Goal: Information Seeking & Learning: Compare options

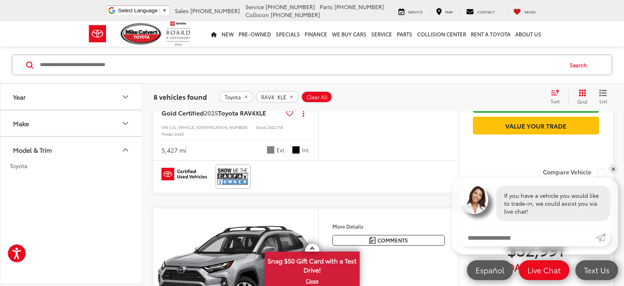
scroll to position [238, 0]
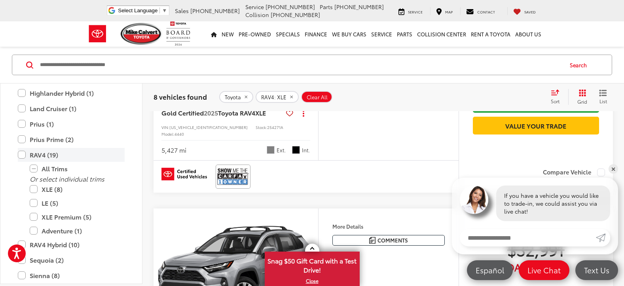
click at [25, 152] on label "RAV4 (19)" at bounding box center [71, 155] width 107 height 14
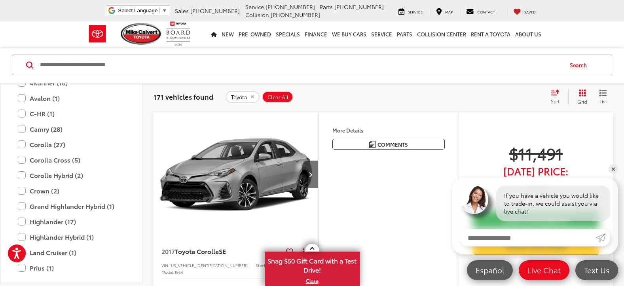
scroll to position [79, 0]
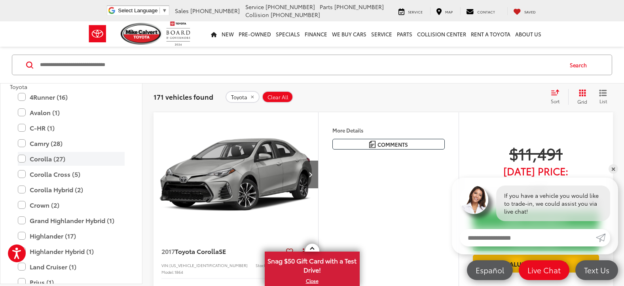
click at [24, 161] on label "Corolla (27)" at bounding box center [71, 159] width 107 height 14
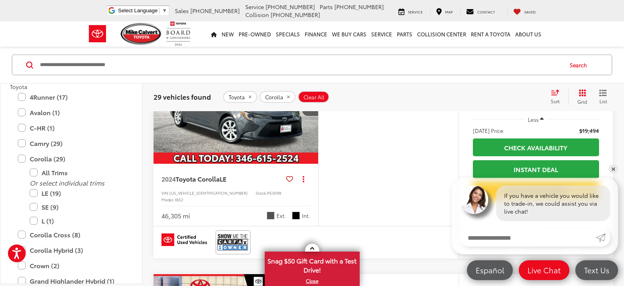
scroll to position [605, 0]
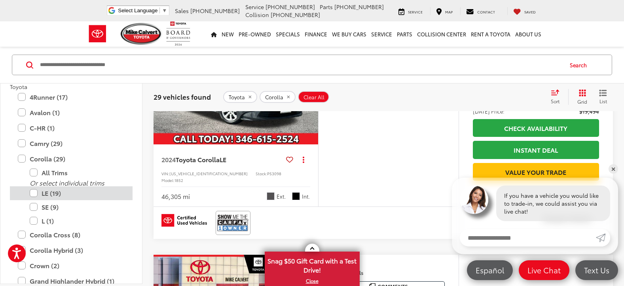
click at [36, 190] on label "LE (19)" at bounding box center [77, 193] width 95 height 14
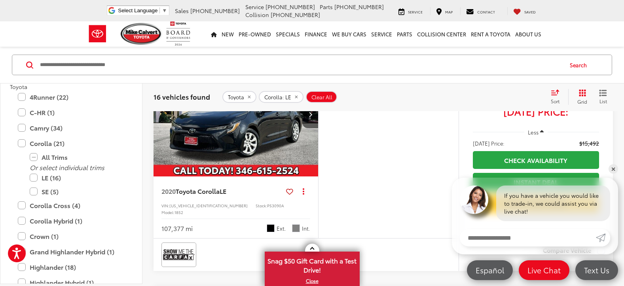
scroll to position [566, 0]
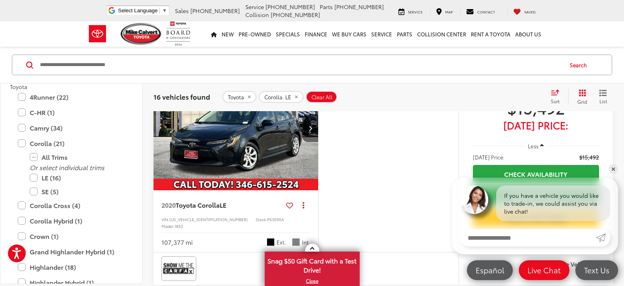
click at [312, 131] on icon "Next image" at bounding box center [311, 129] width 4 height 6
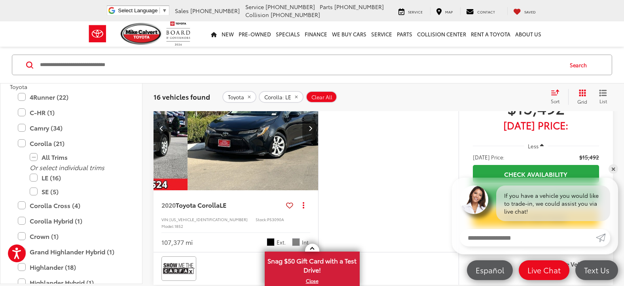
scroll to position [0, 166]
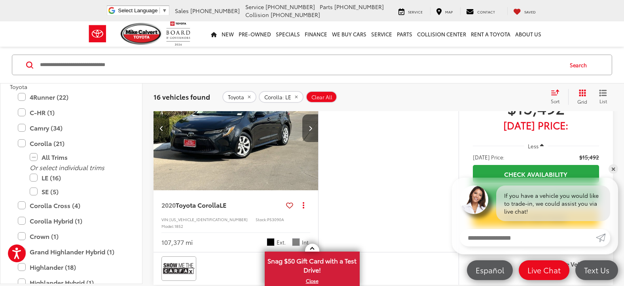
click at [312, 131] on icon "Next image" at bounding box center [311, 129] width 4 height 6
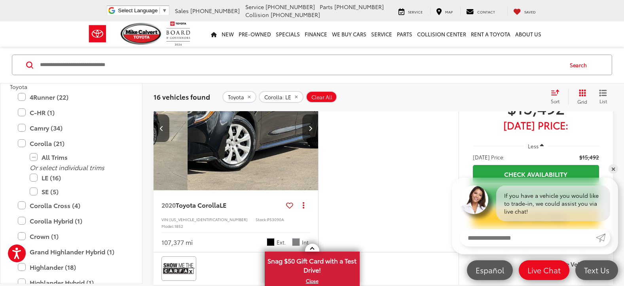
scroll to position [0, 332]
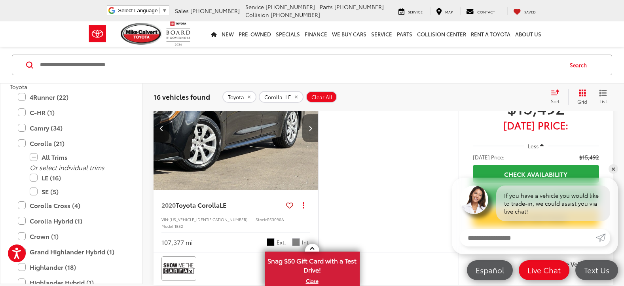
click at [312, 131] on icon "Next image" at bounding box center [311, 129] width 4 height 6
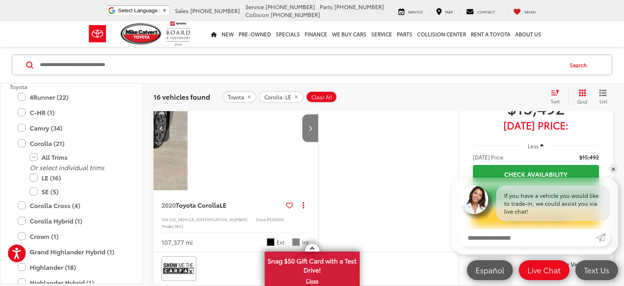
scroll to position [0, 498]
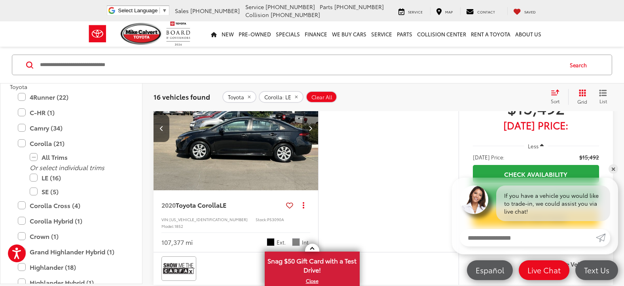
click at [312, 131] on icon "Next image" at bounding box center [311, 129] width 4 height 6
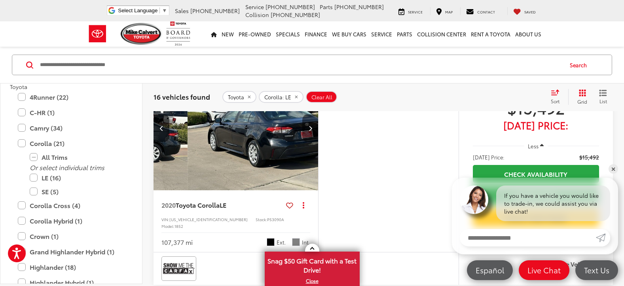
scroll to position [0, 664]
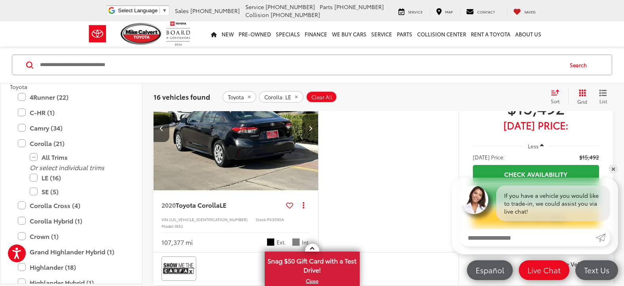
click at [312, 131] on icon "Next image" at bounding box center [311, 129] width 4 height 6
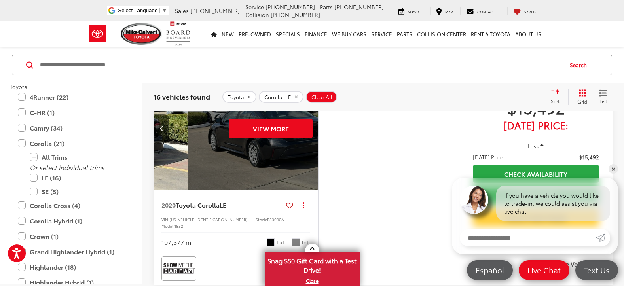
scroll to position [0, 830]
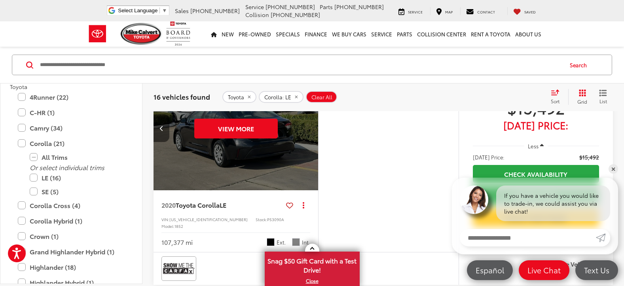
click at [166, 142] on button "Previous image" at bounding box center [162, 128] width 16 height 28
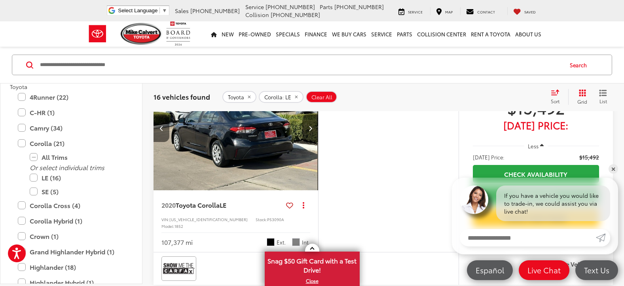
scroll to position [0, 664]
click at [166, 142] on button "Previous image" at bounding box center [162, 128] width 16 height 28
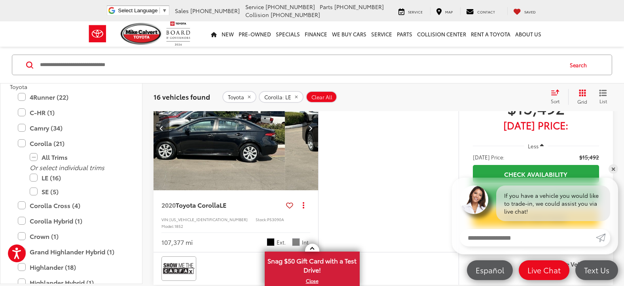
scroll to position [0, 498]
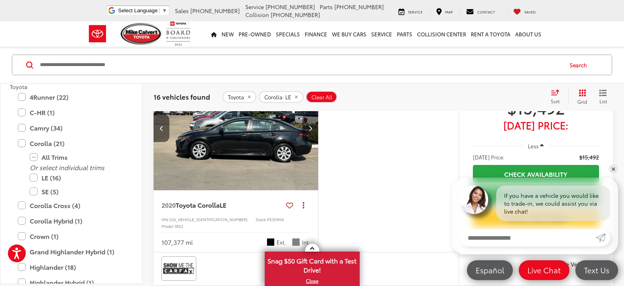
click at [156, 142] on button "Previous image" at bounding box center [162, 128] width 16 height 28
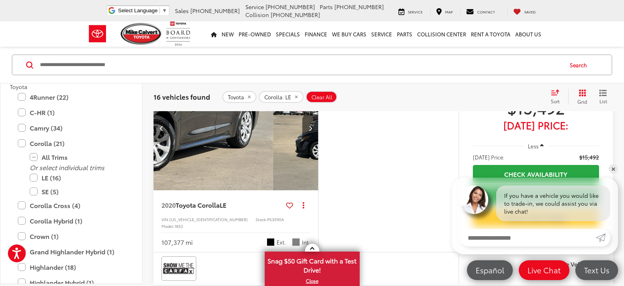
scroll to position [0, 332]
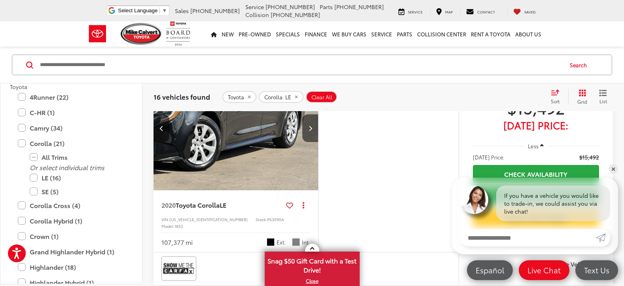
click at [160, 131] on icon "Previous image" at bounding box center [162, 129] width 4 height 6
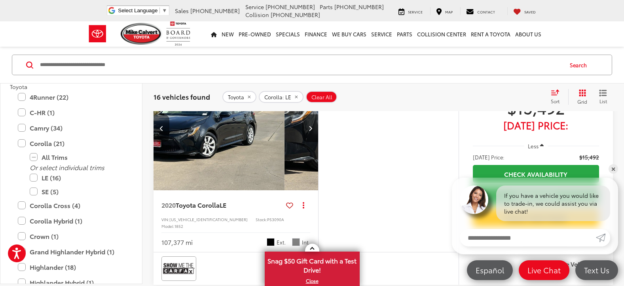
scroll to position [0, 166]
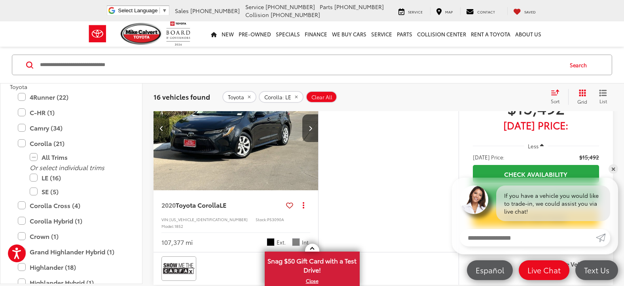
click at [160, 131] on icon "Previous image" at bounding box center [162, 129] width 4 height 6
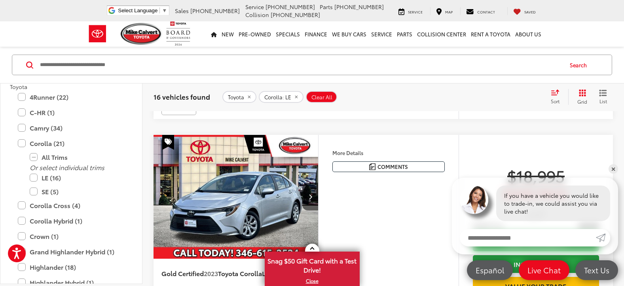
scroll to position [764, 0]
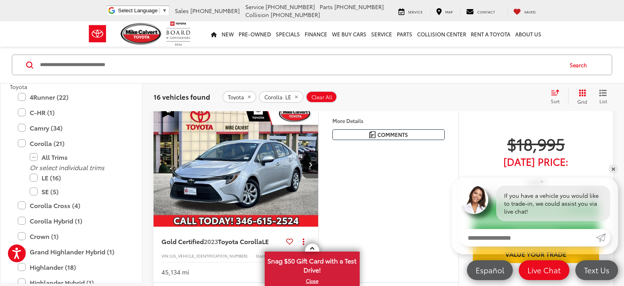
click at [184, 81] on img at bounding box center [179, 70] width 32 height 21
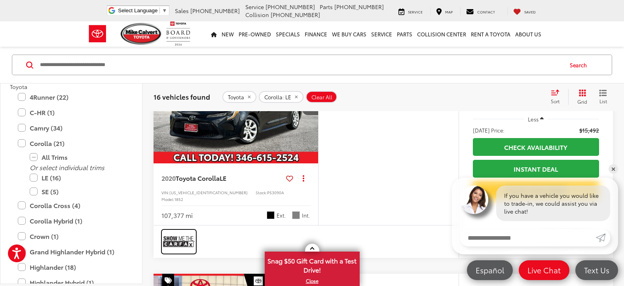
scroll to position [605, 0]
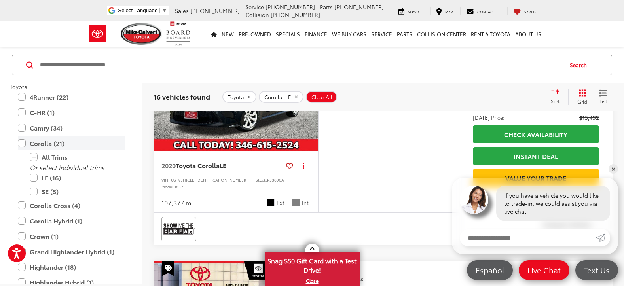
click at [19, 144] on label "Corolla (21)" at bounding box center [71, 144] width 107 height 14
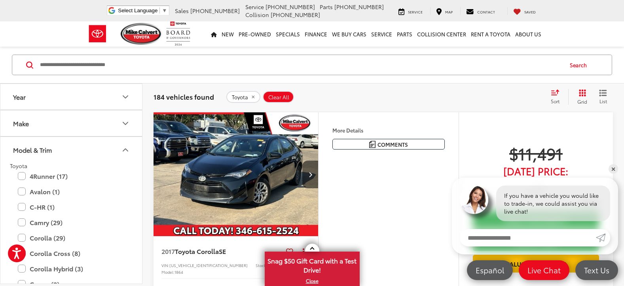
click at [123, 125] on icon "Make" at bounding box center [126, 124] width 10 height 10
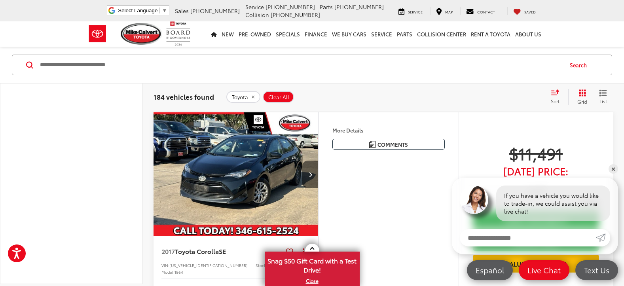
scroll to position [396, 0]
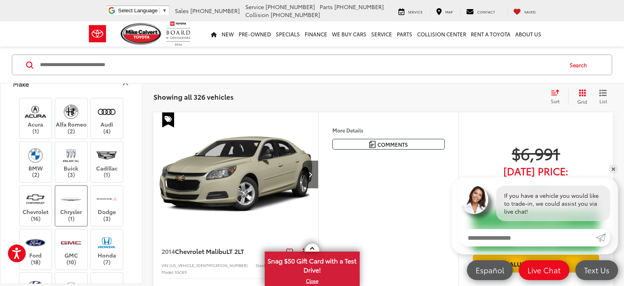
scroll to position [79, 0]
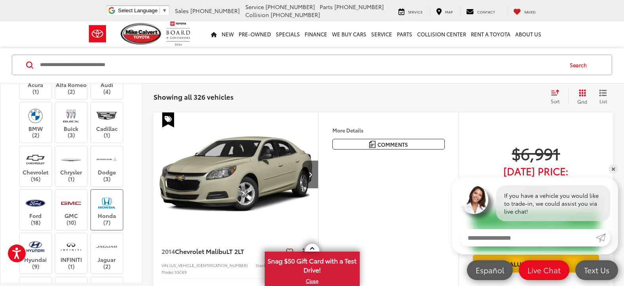
click at [101, 210] on img at bounding box center [107, 203] width 22 height 19
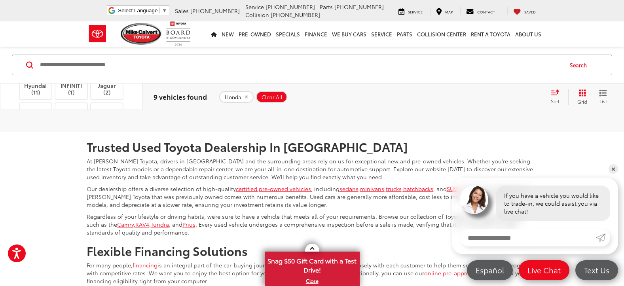
scroll to position [2149, 0]
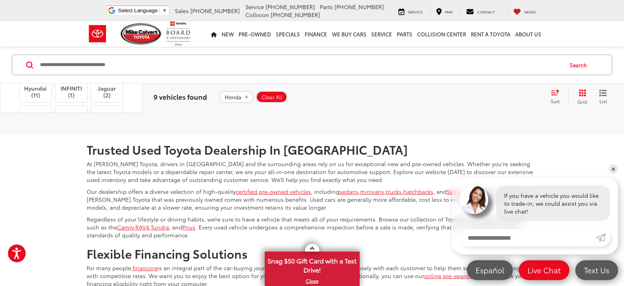
click at [101, 55] on label "Honda (9)" at bounding box center [107, 39] width 32 height 32
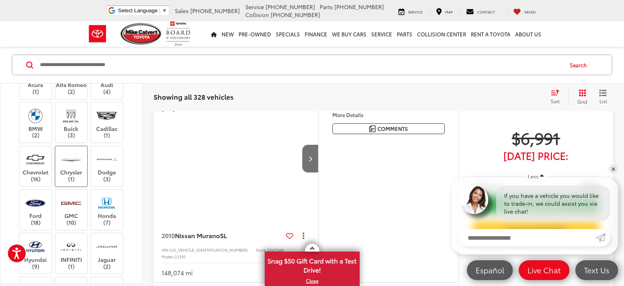
scroll to position [40, 0]
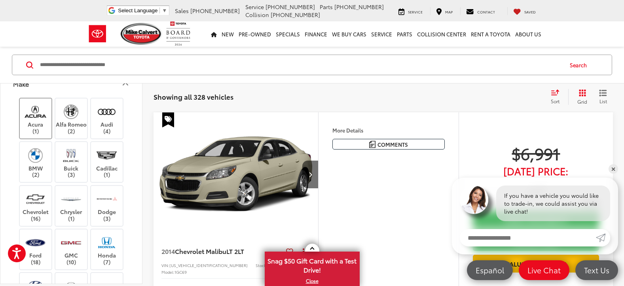
click at [32, 122] on label "Acura (1)" at bounding box center [36, 119] width 32 height 32
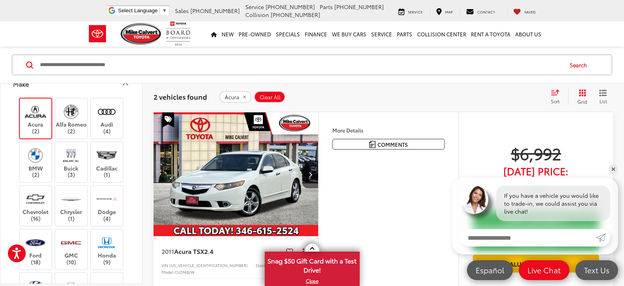
scroll to position [91, 0]
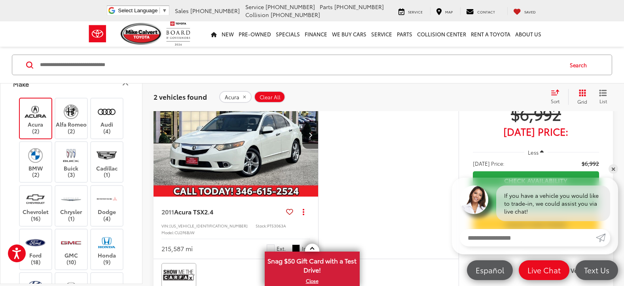
click at [45, 123] on label "Acura (2)" at bounding box center [36, 119] width 32 height 32
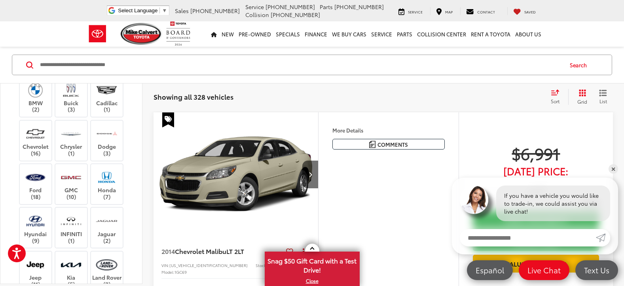
scroll to position [119, 0]
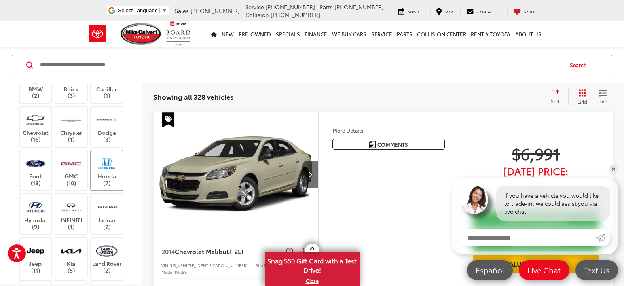
click at [114, 175] on label "Honda (7)" at bounding box center [107, 170] width 32 height 32
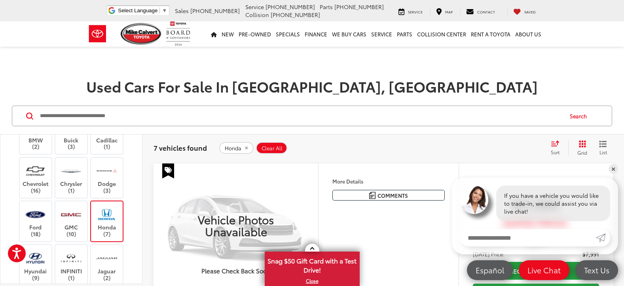
click at [105, 220] on img at bounding box center [107, 214] width 22 height 19
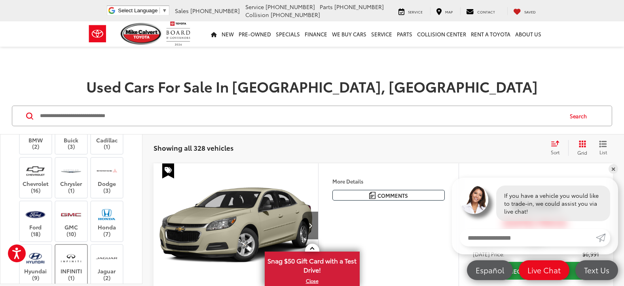
click at [79, 263] on img at bounding box center [71, 258] width 22 height 19
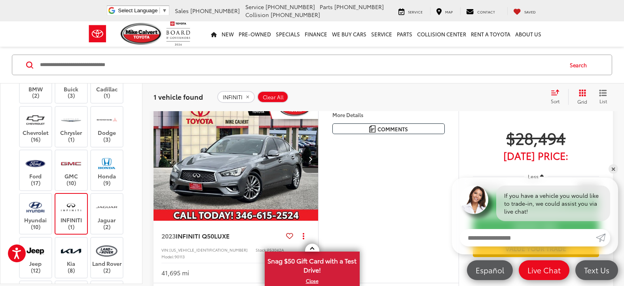
scroll to position [79, 0]
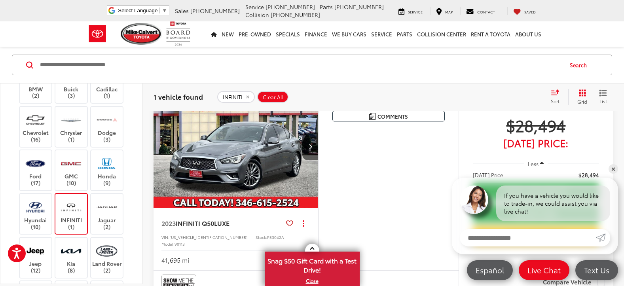
click at [74, 208] on img at bounding box center [71, 207] width 22 height 19
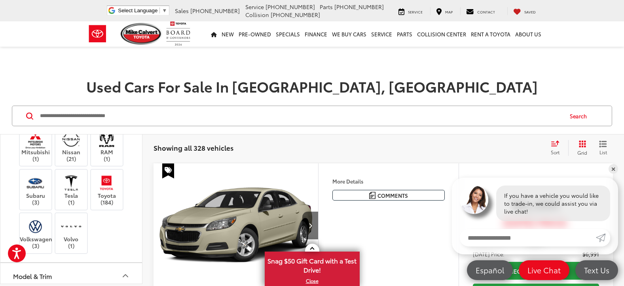
scroll to position [356, 0]
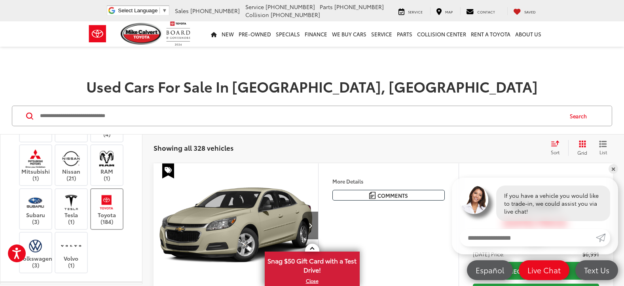
click at [119, 206] on label "Toyota (184)" at bounding box center [107, 209] width 32 height 32
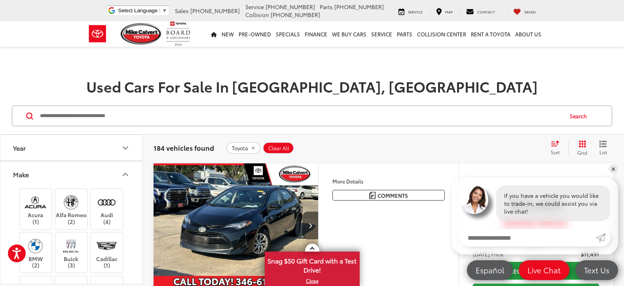
click at [115, 171] on button "Make" at bounding box center [71, 175] width 143 height 26
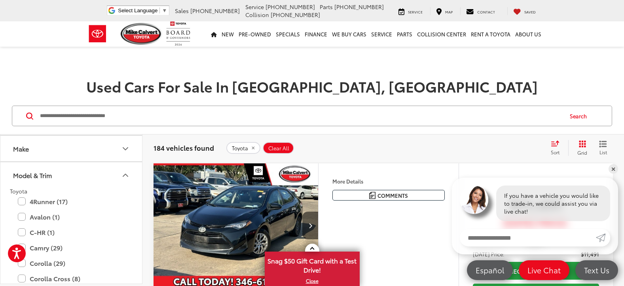
scroll to position [119, 0]
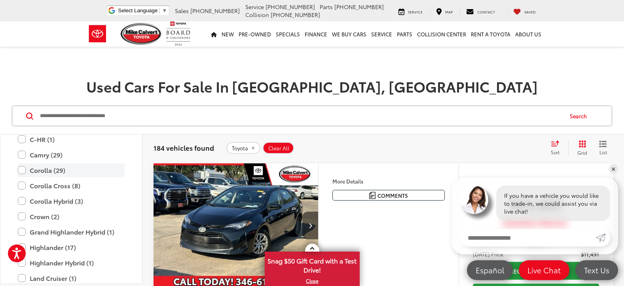
click at [20, 171] on label "Corolla (29)" at bounding box center [71, 171] width 107 height 14
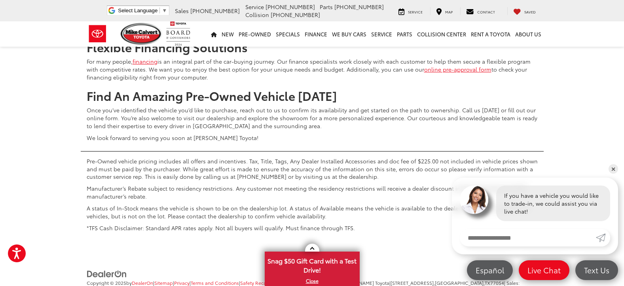
scroll to position [3049, 0]
